Goal: Task Accomplishment & Management: Complete application form

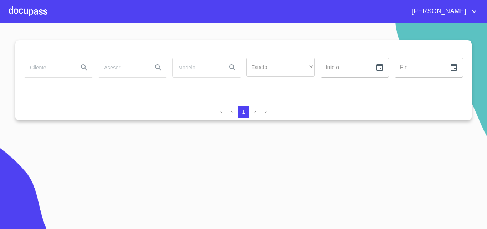
click at [37, 67] on input "search" at bounding box center [48, 67] width 48 height 19
click at [29, 11] on div at bounding box center [28, 11] width 39 height 23
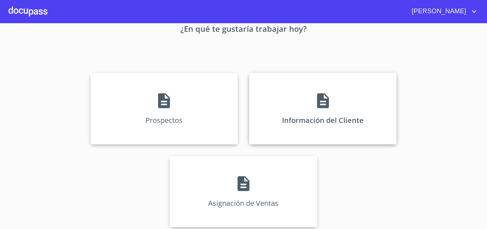
scroll to position [47, 0]
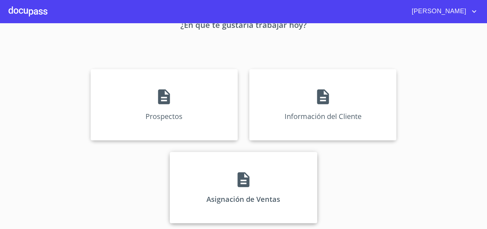
click at [266, 193] on div "Asignación de Ventas" at bounding box center [243, 187] width 147 height 71
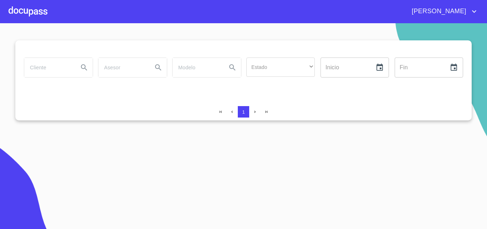
click at [68, 68] on input "search" at bounding box center [48, 67] width 48 height 19
type input "[PERSON_NAME]"
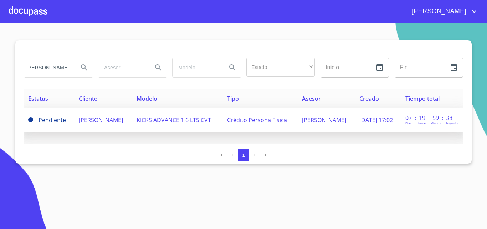
scroll to position [0, 0]
click at [132, 128] on td "[PERSON_NAME]" at bounding box center [104, 120] width 58 height 24
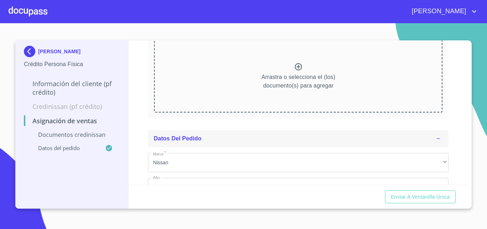
scroll to position [62, 0]
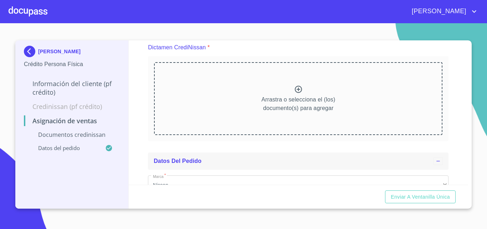
click at [298, 82] on div "Arrastra o selecciona el (los) documento(s) para agregar" at bounding box center [298, 98] width 288 height 73
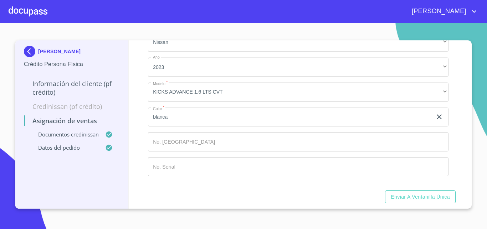
scroll to position [343, 0]
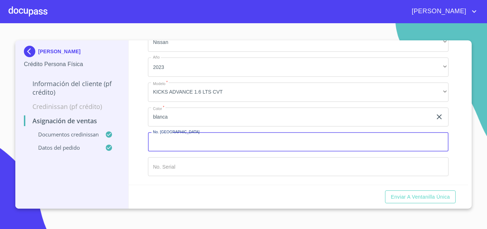
click at [179, 138] on input "Marca   *" at bounding box center [298, 141] width 301 height 19
type input "149455"
click at [174, 165] on input "Marca   *" at bounding box center [298, 166] width 301 height 19
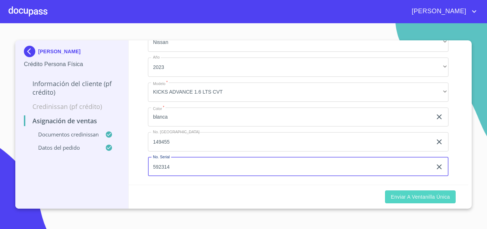
type input "592314"
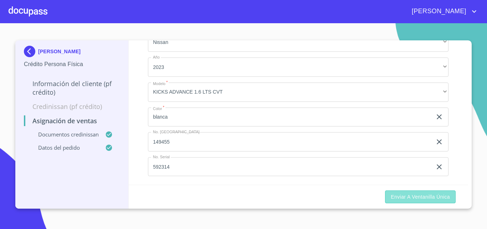
click at [445, 202] on button "Enviar a Ventanilla única" at bounding box center [420, 196] width 71 height 13
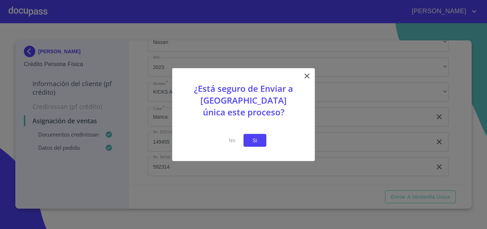
click at [263, 143] on button "Si" at bounding box center [254, 139] width 23 height 13
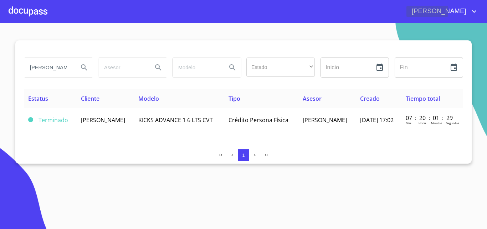
click at [466, 10] on span "[PERSON_NAME]" at bounding box center [437, 11] width 63 height 11
click at [466, 14] on li "Salir" at bounding box center [466, 15] width 23 height 13
